Goal: Task Accomplishment & Management: Manage account settings

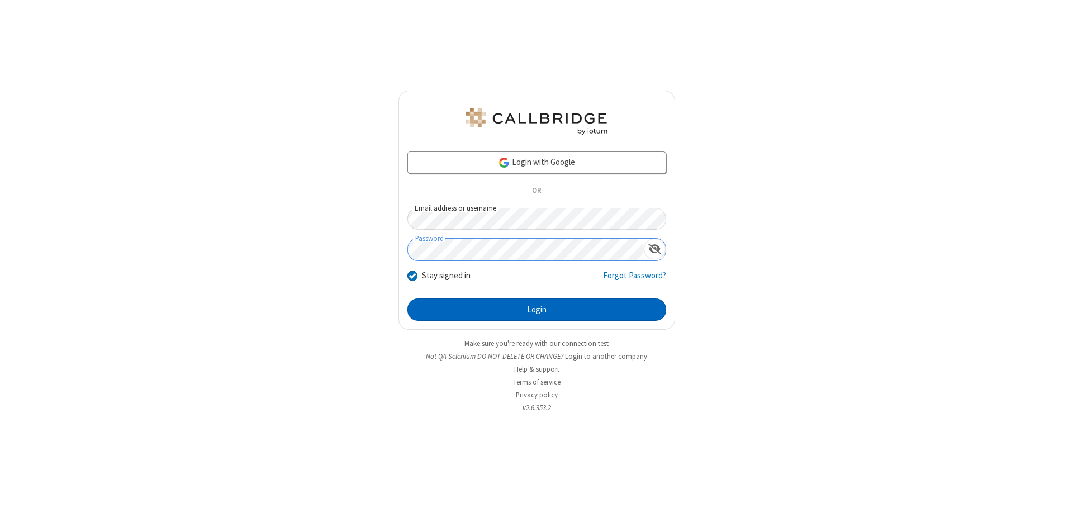
click at [537, 310] on button "Login" at bounding box center [536, 309] width 259 height 22
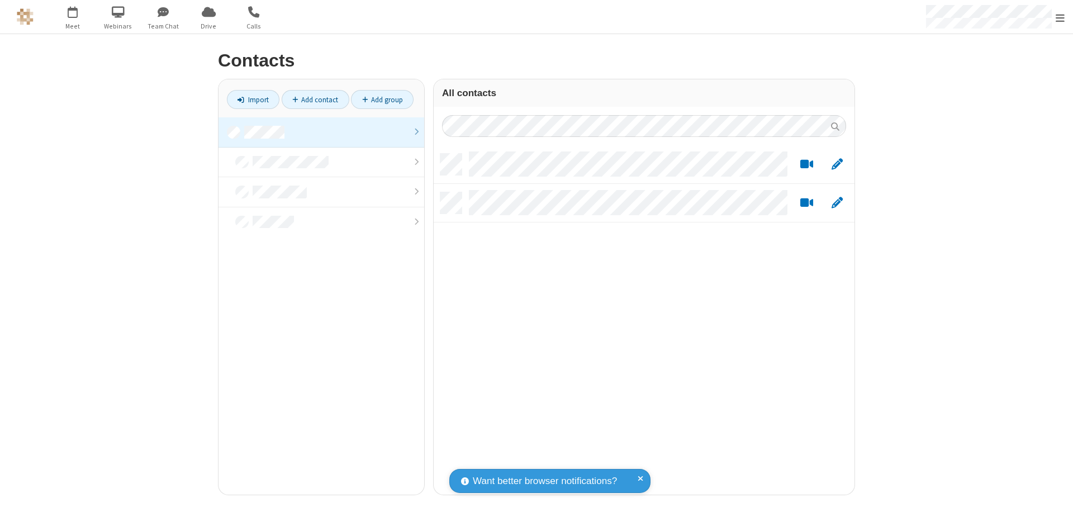
scroll to position [341, 412]
click at [321, 132] on link at bounding box center [322, 132] width 206 height 30
click at [315, 99] on link "Add contact" at bounding box center [316, 99] width 68 height 19
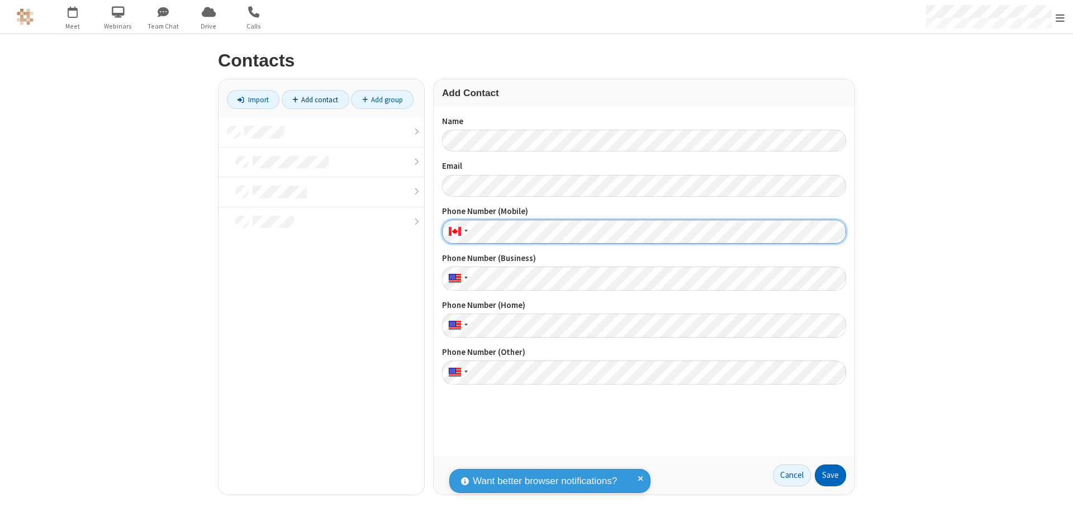
click at [830, 475] on button "Save" at bounding box center [830, 475] width 31 height 22
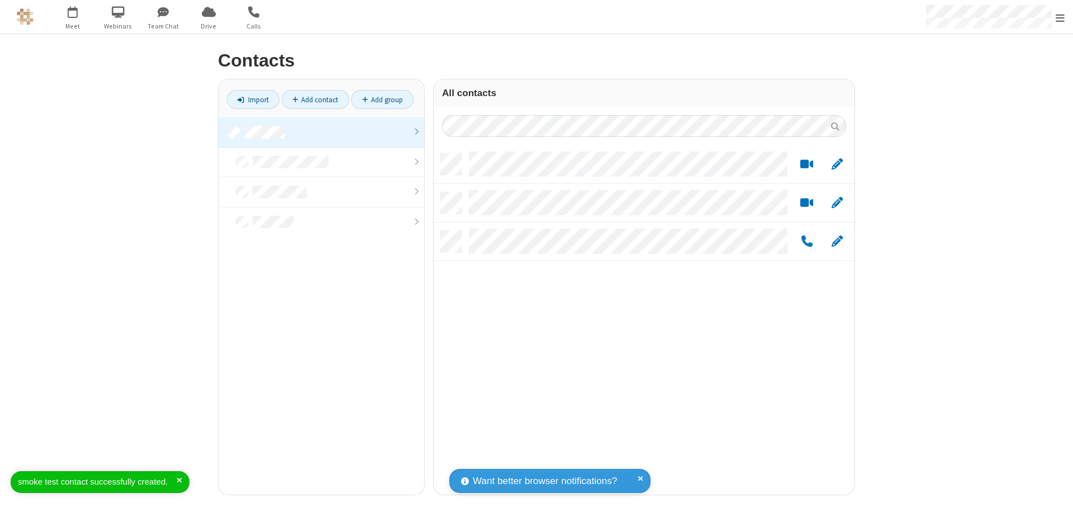
scroll to position [341, 412]
